Goal: Check status

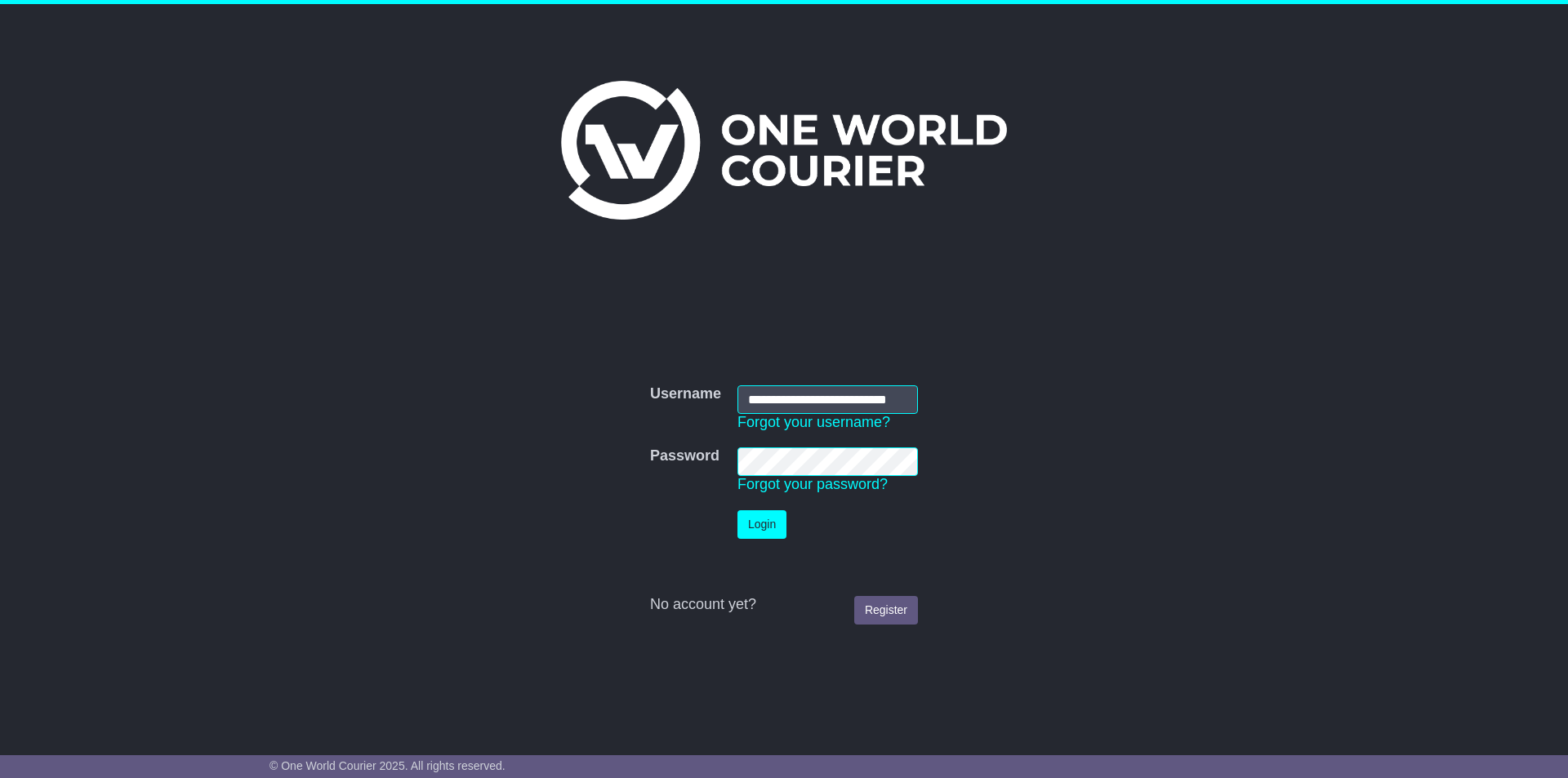
scroll to position [0, 25]
click at [756, 528] on button "Login" at bounding box center [762, 524] width 49 height 29
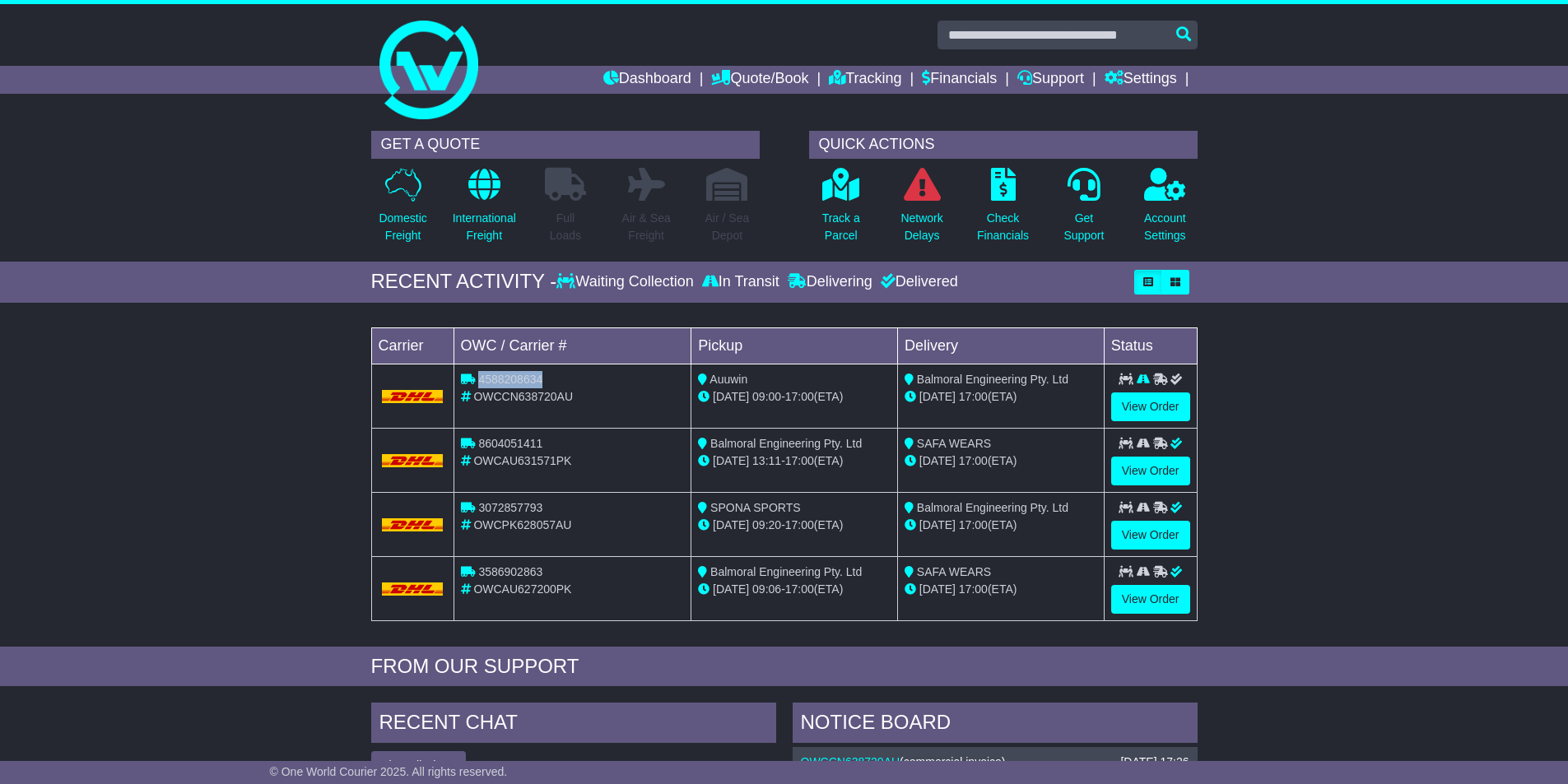
drag, startPoint x: 545, startPoint y: 378, endPoint x: 481, endPoint y: 380, distance: 64.0
click at [481, 380] on div "4588208634" at bounding box center [573, 380] width 224 height 18
copy span "4588208634"
